Goal: Transaction & Acquisition: Purchase product/service

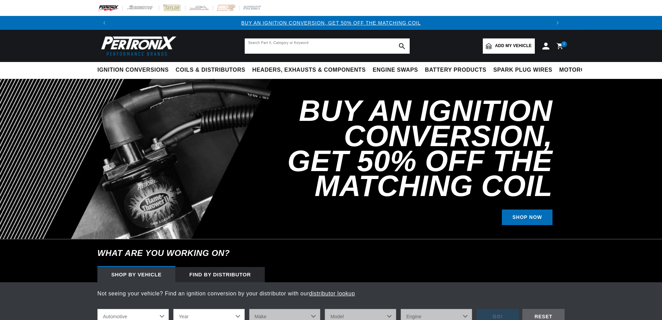
click at [351, 45] on input "text" at bounding box center [327, 45] width 165 height 15
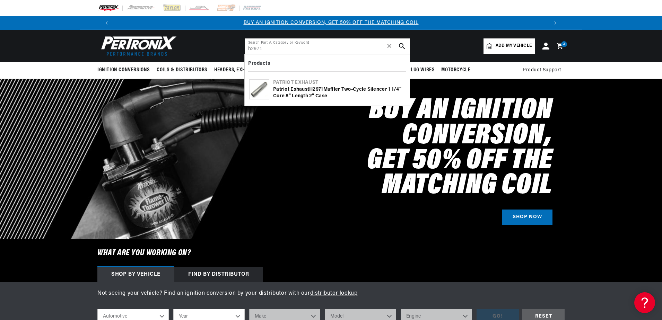
type input "h2971"
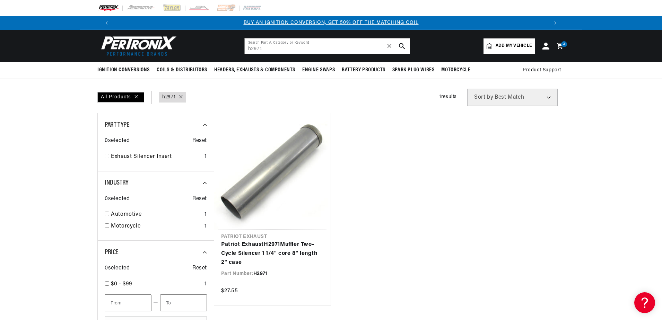
click at [281, 241] on link "Patriot Exhaust H2971 Muffler Two-Cycle Silencer 1 1/4" core 8" length 2" case" at bounding box center [272, 254] width 103 height 27
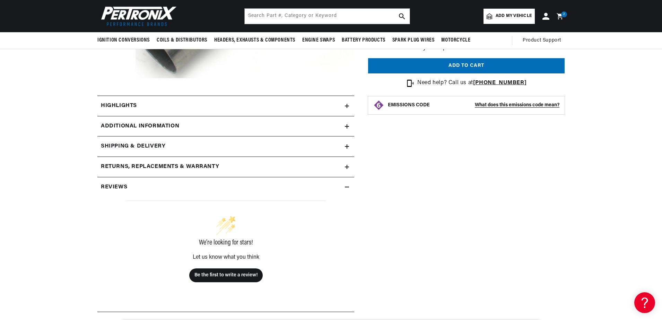
scroll to position [243, 0]
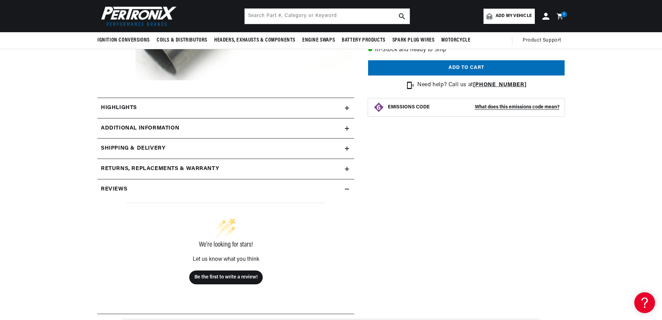
click at [136, 108] on h2 "Highlights" at bounding box center [119, 108] width 36 height 9
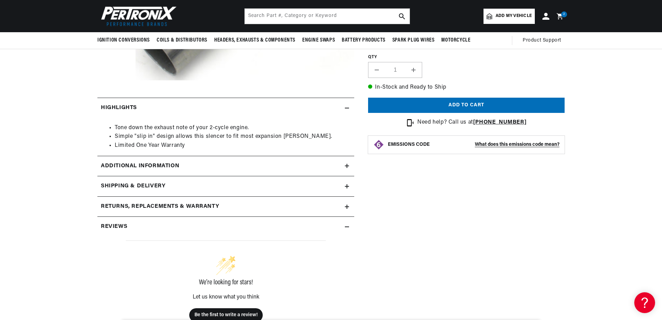
scroll to position [0, 866]
click at [219, 164] on div "Additional Information" at bounding box center [220, 166] width 247 height 9
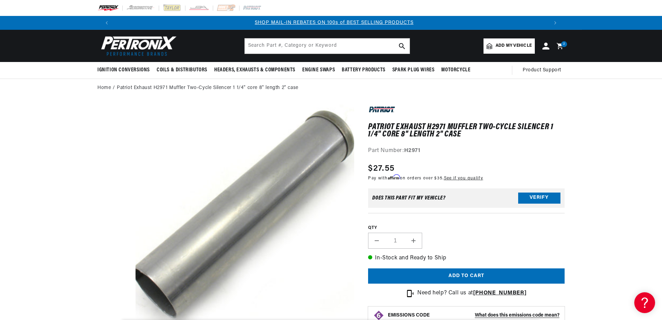
scroll to position [0, 433]
